Goal: Check status: Check status

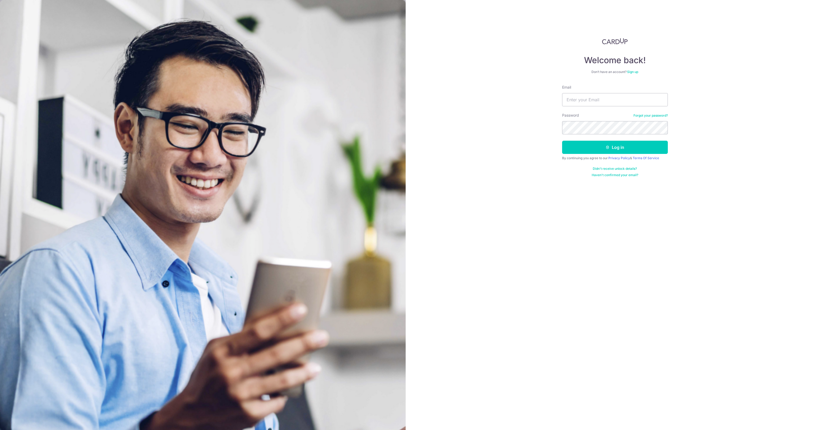
click at [606, 92] on div "Email" at bounding box center [615, 96] width 106 height 22
click at [604, 98] on input "Email" at bounding box center [615, 99] width 106 height 13
type input "[EMAIL_ADDRESS][DOMAIN_NAME]"
click at [562, 141] on button "Log in" at bounding box center [615, 147] width 106 height 13
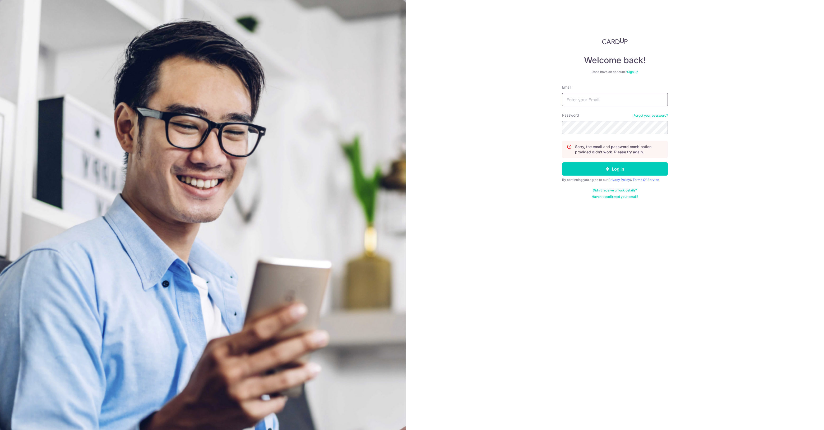
click at [599, 104] on input "Email" at bounding box center [615, 99] width 106 height 13
type input "[EMAIL_ADDRESS][DOMAIN_NAME]"
click at [562, 162] on button "Log in" at bounding box center [615, 168] width 106 height 13
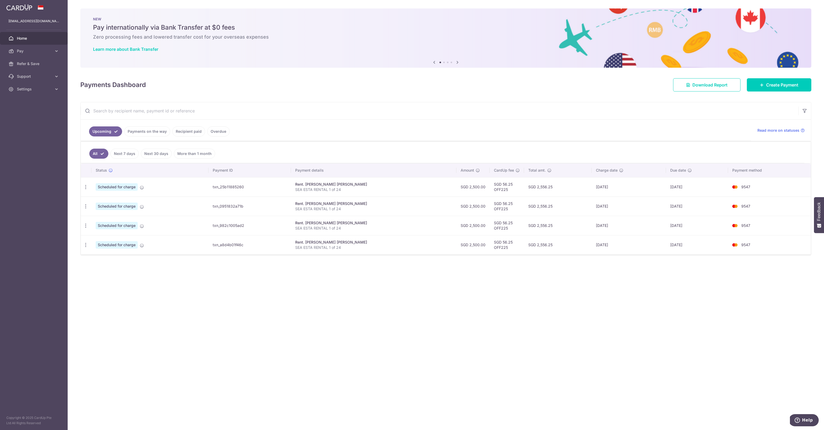
click at [280, 187] on td "txn_25b11885260" at bounding box center [249, 186] width 82 height 19
click at [141, 187] on icon at bounding box center [142, 187] width 4 height 4
click at [20, 48] on link "Pay" at bounding box center [34, 51] width 68 height 13
click at [27, 65] on span "Payments" at bounding box center [34, 63] width 35 height 5
click at [84, 188] on icon "button" at bounding box center [86, 187] width 6 height 6
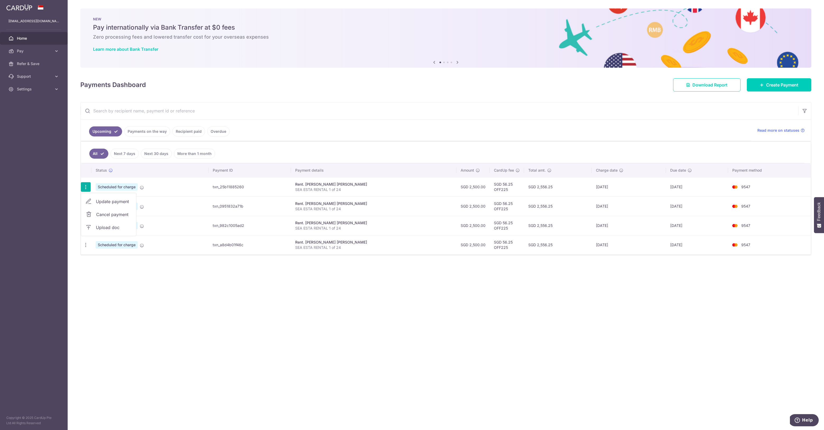
click at [96, 201] on span "Update payment" at bounding box center [114, 201] width 36 height 6
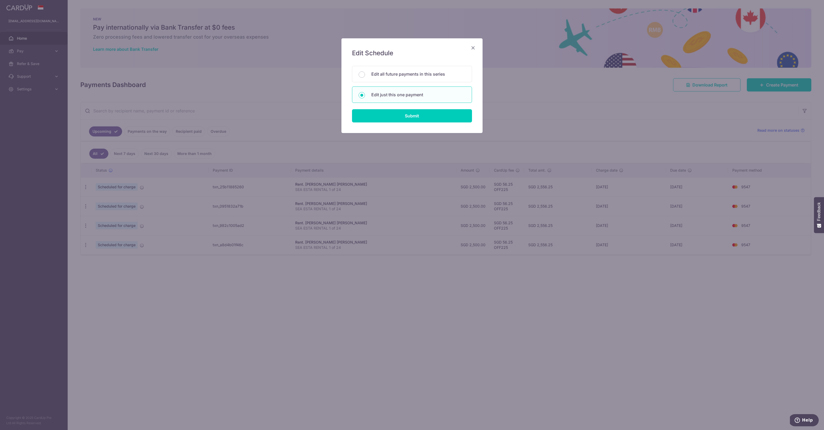
click at [475, 46] on icon "Close" at bounding box center [473, 47] width 6 height 7
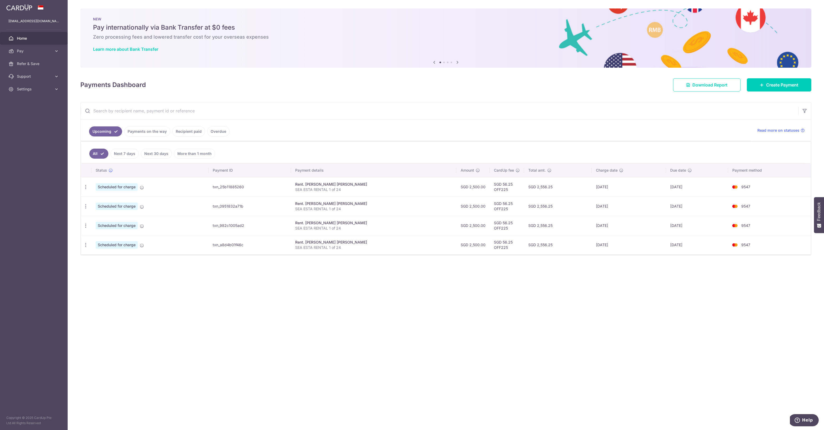
click at [252, 188] on td "txn_25b11885260" at bounding box center [249, 186] width 82 height 19
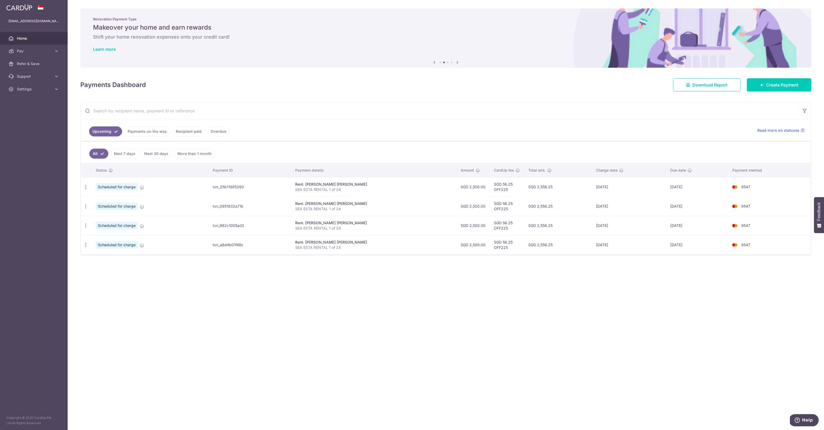
click at [666, 190] on td "04/10/2025" at bounding box center [697, 186] width 62 height 19
click at [117, 188] on span "Scheduled for charge" at bounding box center [117, 186] width 42 height 7
click at [142, 187] on icon at bounding box center [142, 187] width 4 height 4
click at [145, 134] on link "Payments on the way" at bounding box center [147, 131] width 46 height 10
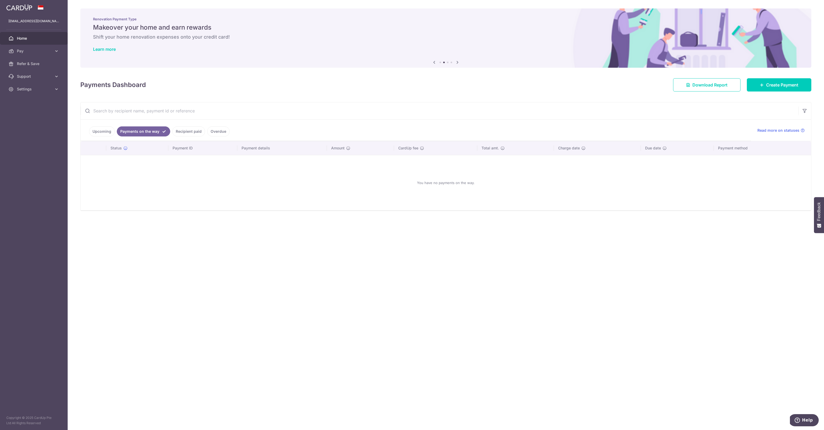
click at [182, 132] on link "Recipient paid" at bounding box center [188, 131] width 33 height 10
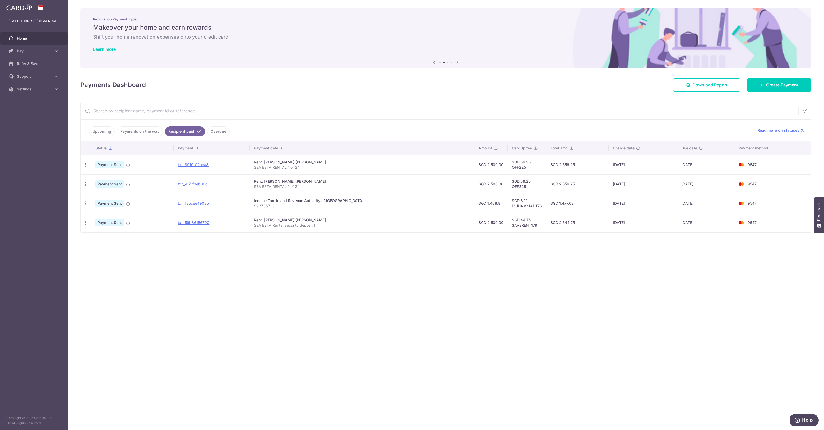
click at [215, 131] on link "Overdue" at bounding box center [218, 131] width 22 height 10
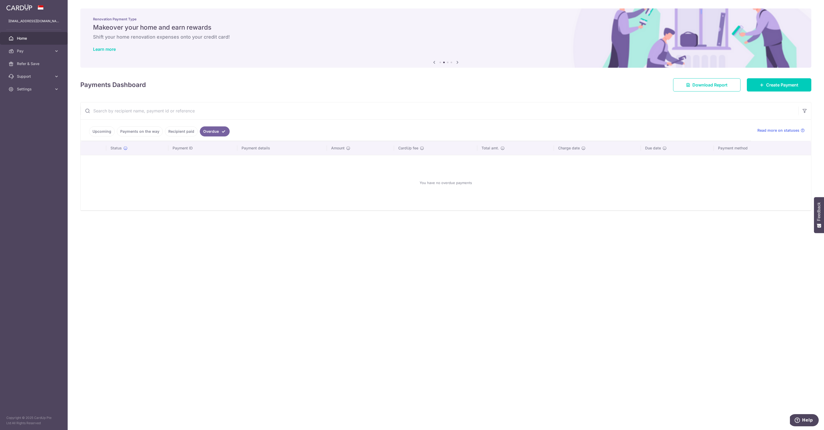
click at [174, 133] on link "Recipient paid" at bounding box center [181, 131] width 33 height 10
